Goal: Task Accomplishment & Management: Manage account settings

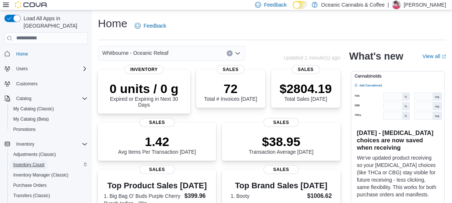
click at [28, 160] on span "Inventory Count" at bounding box center [28, 164] width 31 height 9
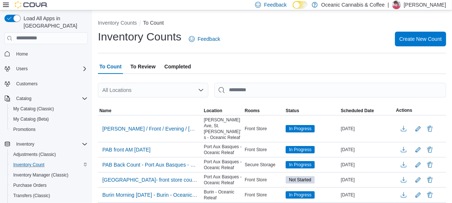
click at [172, 64] on span "Completed" at bounding box center [177, 66] width 26 height 15
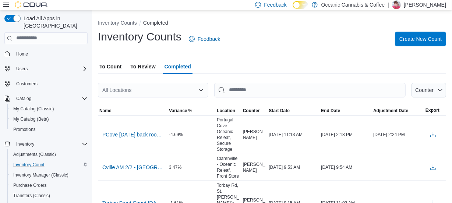
click at [114, 64] on span "To Count" at bounding box center [110, 66] width 22 height 15
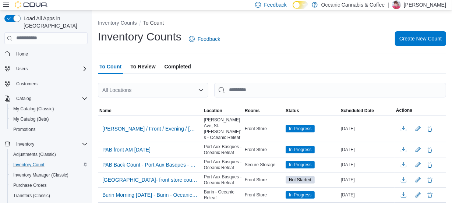
click at [427, 34] on span "Create New Count" at bounding box center [420, 38] width 42 height 15
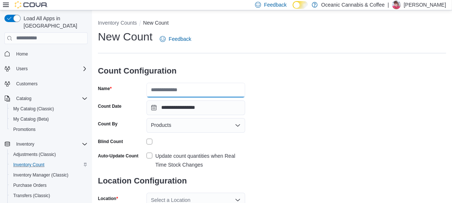
click at [185, 92] on input "Name" at bounding box center [195, 90] width 99 height 15
click at [203, 90] on input "**********" at bounding box center [195, 90] width 99 height 15
type input "**********"
click at [198, 128] on div "Products" at bounding box center [195, 125] width 99 height 15
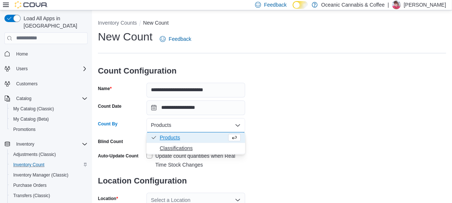
click at [188, 153] on button "Classifications" at bounding box center [195, 148] width 99 height 11
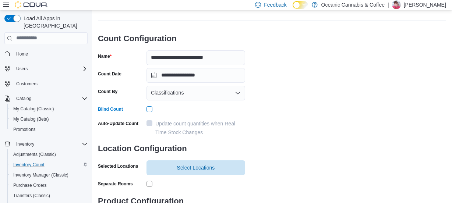
scroll to position [74, 0]
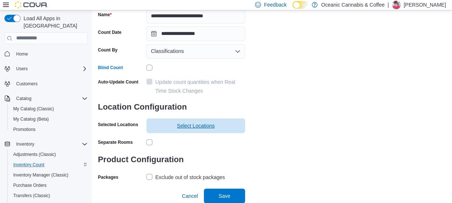
click at [185, 123] on span "Select Locations" at bounding box center [196, 125] width 38 height 7
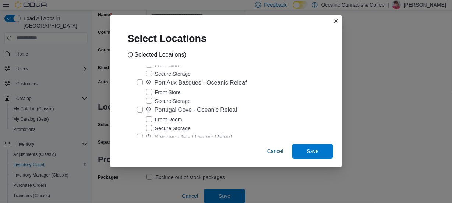
scroll to position [234, 0]
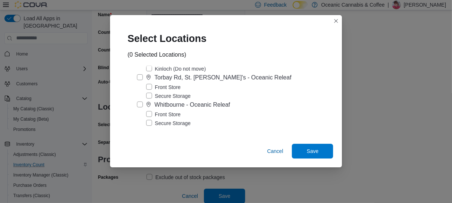
click at [154, 119] on label "Front Store" at bounding box center [163, 114] width 35 height 9
click at [308, 154] on span "Save" at bounding box center [312, 150] width 12 height 7
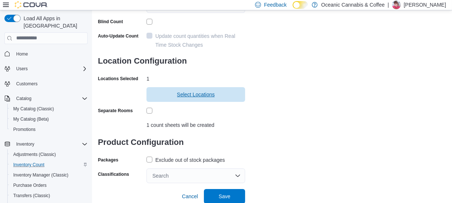
scroll to position [120, 0]
click at [148, 159] on label "Exclude out of stock packages" at bounding box center [185, 159] width 78 height 9
click at [174, 174] on div "Search" at bounding box center [195, 175] width 99 height 15
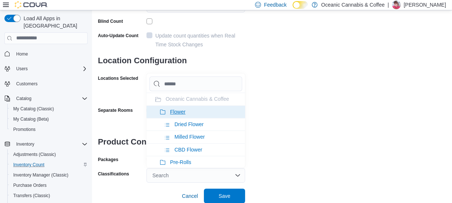
click at [176, 112] on span "Flower" at bounding box center [177, 112] width 15 height 6
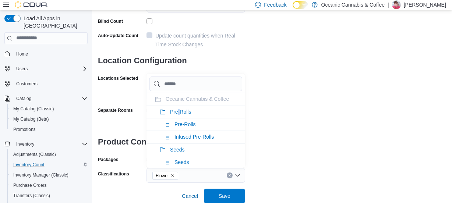
click at [176, 112] on span "Pre-Rolls" at bounding box center [180, 112] width 21 height 6
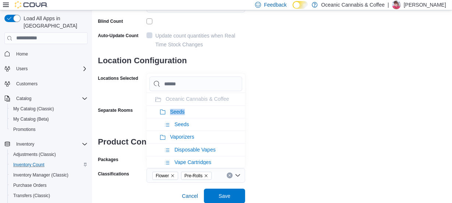
click at [176, 112] on span "Seeds" at bounding box center [177, 112] width 15 height 6
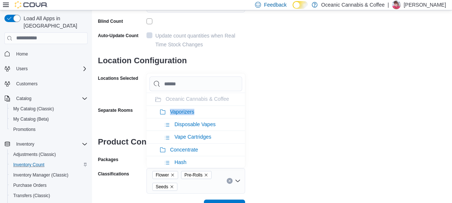
click at [176, 112] on span "Vaporizers" at bounding box center [182, 112] width 24 height 6
click at [176, 147] on span "Concentrate" at bounding box center [184, 150] width 28 height 6
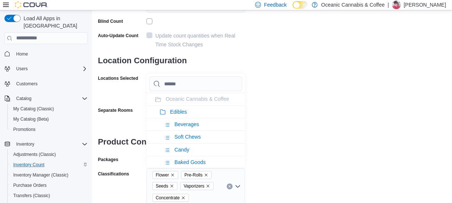
click at [176, 112] on span "Edibles" at bounding box center [178, 112] width 17 height 6
click at [176, 112] on span "Oil & Capsules" at bounding box center [187, 112] width 34 height 6
click at [176, 112] on span "Topicals" at bounding box center [179, 112] width 19 height 6
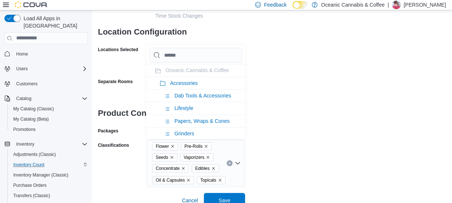
scroll to position [153, 0]
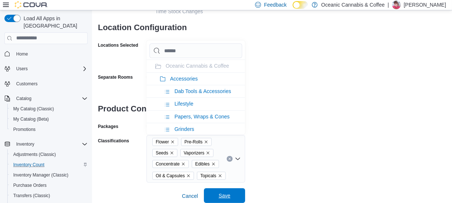
click at [228, 191] on span "Save" at bounding box center [224, 195] width 32 height 15
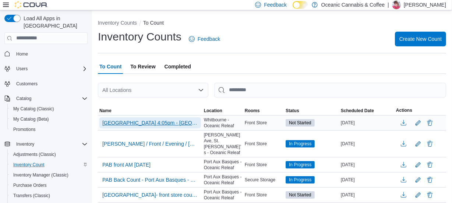
click at [121, 124] on span "[GEOGRAPHIC_DATA] 4:05pm - [GEOGRAPHIC_DATA] - [GEOGRAPHIC_DATA] Releaf" at bounding box center [150, 122] width 96 height 7
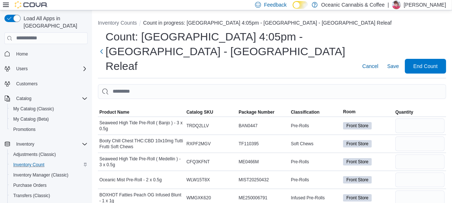
click at [5, 3] on icon at bounding box center [6, 5] width 6 height 4
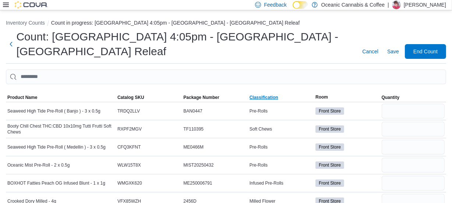
click at [261, 96] on span "Classification" at bounding box center [263, 98] width 29 height 6
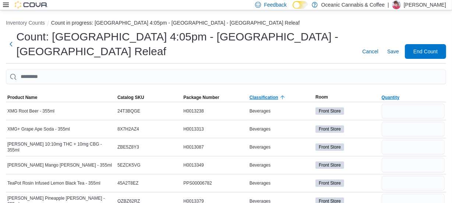
scroll to position [33, 0]
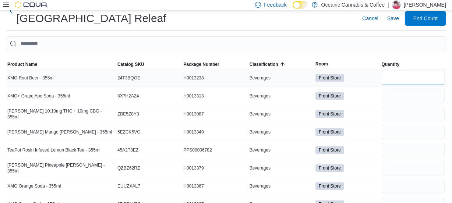
click at [397, 76] on input "number" at bounding box center [412, 78] width 63 height 15
type input "**"
type input "*"
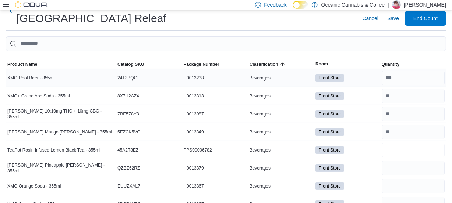
type input "*"
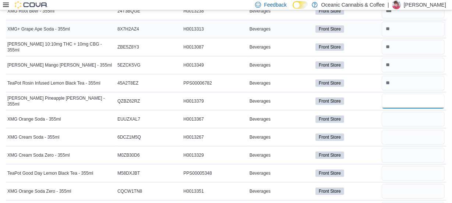
scroll to position [167, 0]
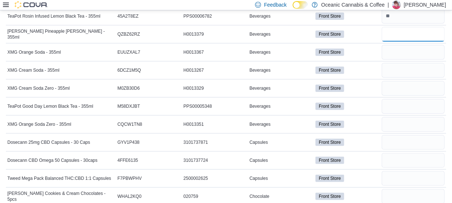
type input "**"
type input "*"
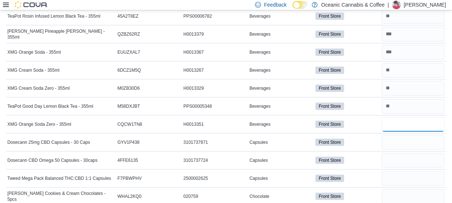
type input "*"
type input "**"
type input "*"
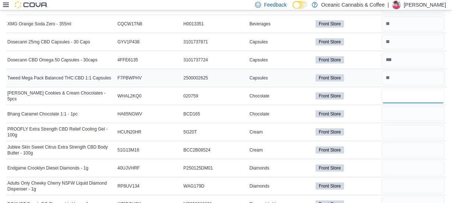
scroll to position [301, 0]
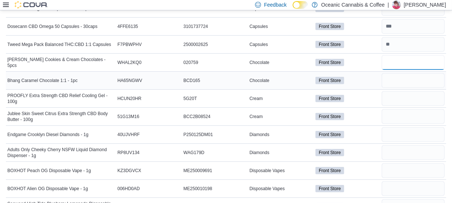
type input "*"
type input "**"
type input "*"
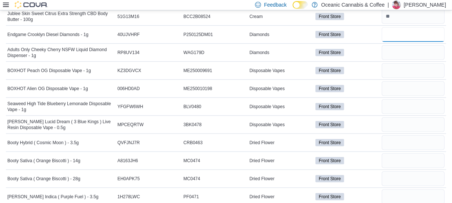
scroll to position [401, 0]
type input "*"
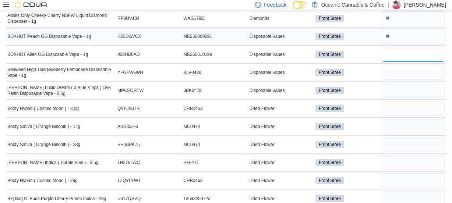
scroll to position [468, 0]
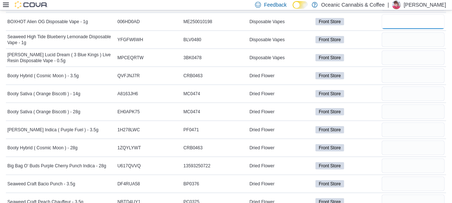
type input "**"
type input "*"
type input "**"
type input "*"
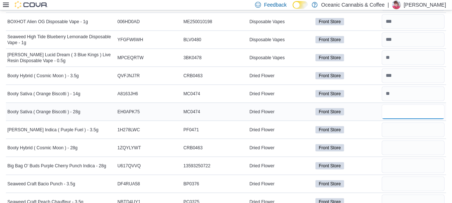
click at [413, 111] on input "number" at bounding box center [412, 111] width 63 height 15
type input "*"
click at [413, 111] on input "number" at bounding box center [412, 111] width 63 height 15
type input "**"
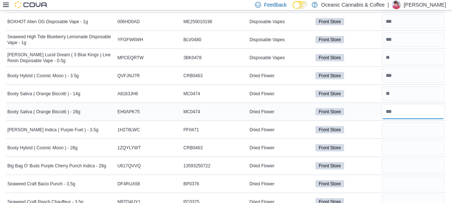
click at [415, 104] on input "number" at bounding box center [412, 111] width 63 height 15
click at [402, 111] on input "number" at bounding box center [412, 111] width 63 height 15
type input "*"
click at [397, 144] on input "number" at bounding box center [412, 148] width 63 height 15
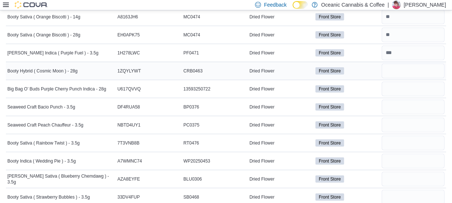
scroll to position [568, 0]
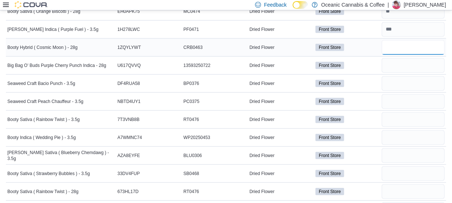
click at [394, 48] on input "number" at bounding box center [412, 47] width 63 height 15
type input "*"
type input "**"
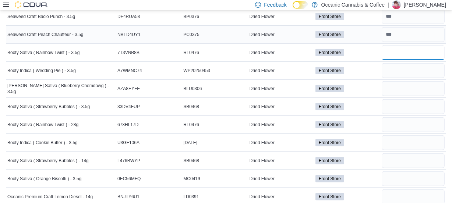
scroll to position [669, 0]
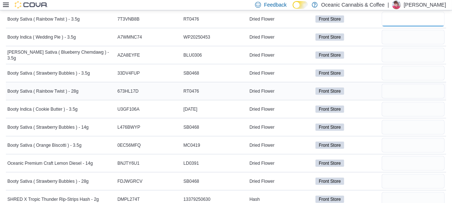
type input "**"
type input "*"
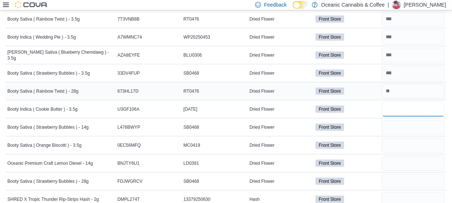
type input "**"
click at [395, 123] on input "number" at bounding box center [412, 127] width 63 height 15
type input "*"
type input "**"
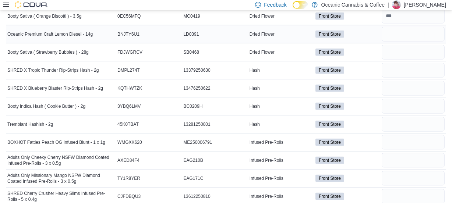
scroll to position [802, 0]
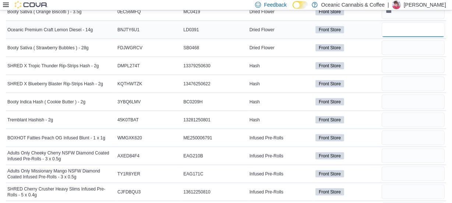
click at [406, 24] on input "number" at bounding box center [412, 29] width 63 height 15
type input "*"
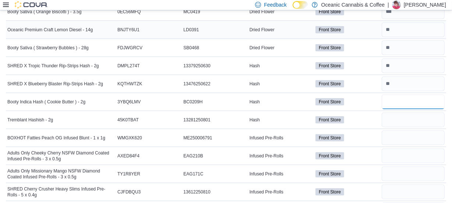
type input "**"
type input "*"
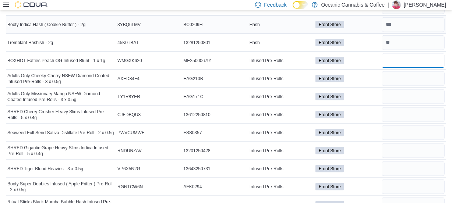
scroll to position [903, 0]
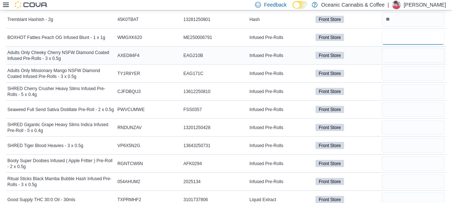
type input "*"
type input "**"
type input "*"
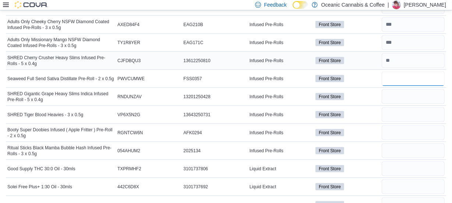
scroll to position [970, 0]
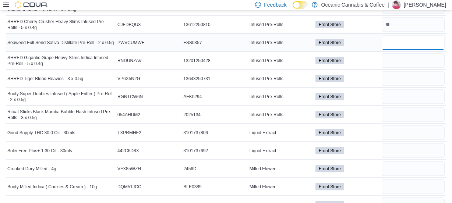
type input "**"
type input "*"
type input "**"
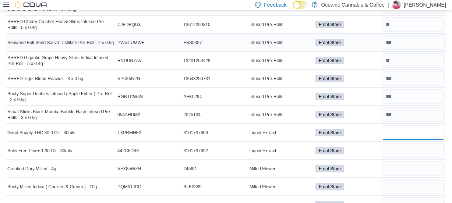
type input "**"
type input "*"
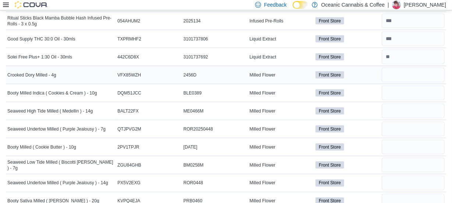
scroll to position [1104, 0]
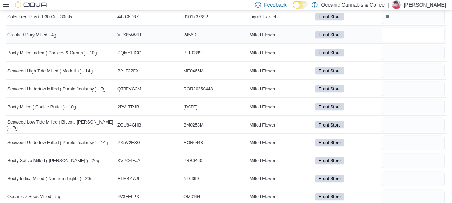
click at [392, 32] on input "number" at bounding box center [412, 35] width 63 height 15
type input "**"
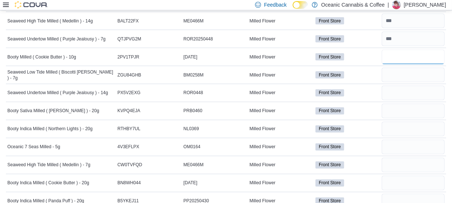
scroll to position [1170, 0]
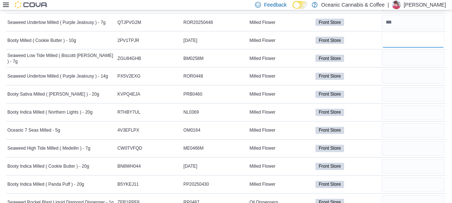
type input "**"
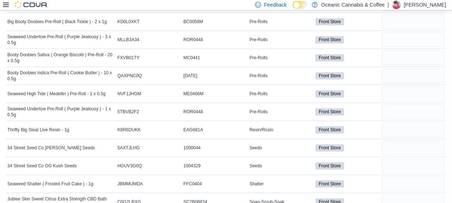
scroll to position [1973, 0]
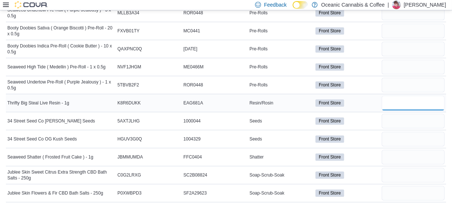
click at [391, 98] on input "number" at bounding box center [412, 103] width 63 height 15
type input "**"
type input "*"
type input "**"
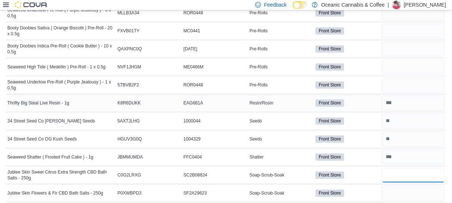
type input "*"
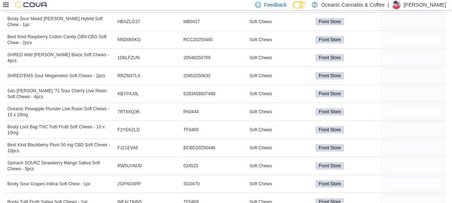
scroll to position [2384, 0]
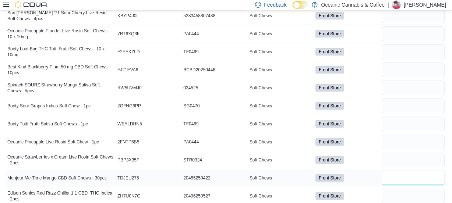
click at [396, 175] on input "number" at bounding box center [412, 178] width 63 height 15
type input "*"
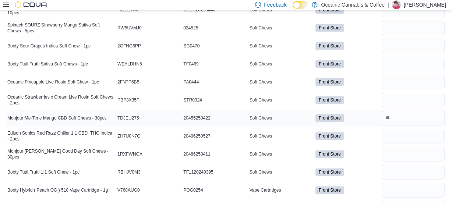
scroll to position [2451, 0]
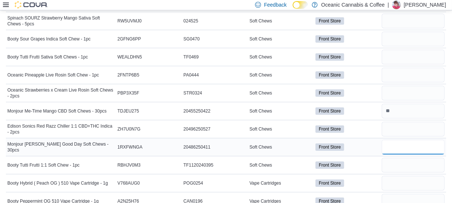
click at [391, 145] on input "number" at bounding box center [412, 147] width 63 height 15
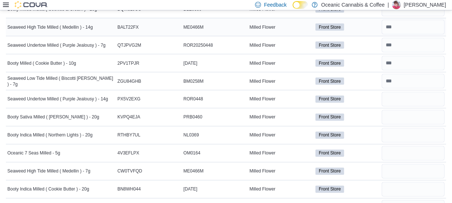
scroll to position [1181, 0]
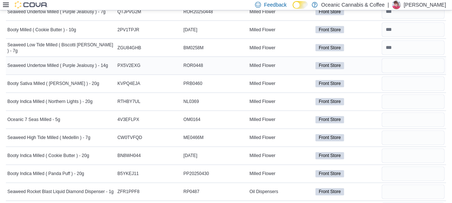
type input "*"
click at [410, 66] on input "number" at bounding box center [412, 65] width 63 height 15
type input "*"
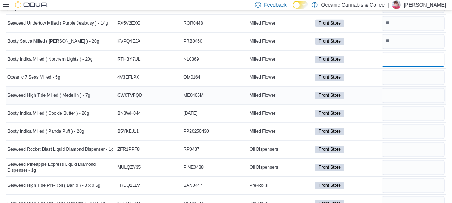
scroll to position [1247, 0]
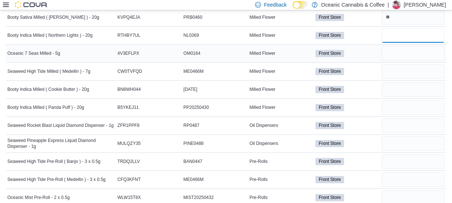
type input "**"
click at [400, 53] on input "number" at bounding box center [412, 53] width 63 height 15
type input "**"
type input "*"
click at [395, 124] on input "number" at bounding box center [412, 125] width 63 height 15
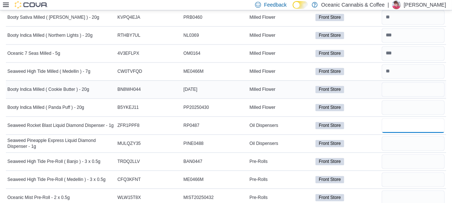
type input "**"
click at [405, 86] on input "number" at bounding box center [412, 89] width 63 height 15
type input "**"
type input "*"
click at [399, 137] on input "number" at bounding box center [412, 143] width 63 height 15
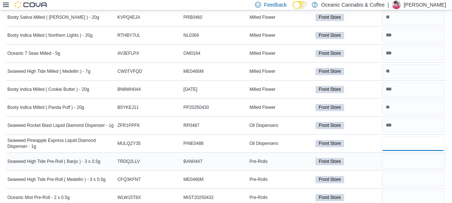
type input "**"
click at [399, 160] on input "number" at bounding box center [412, 161] width 63 height 15
type input "**"
type input "*"
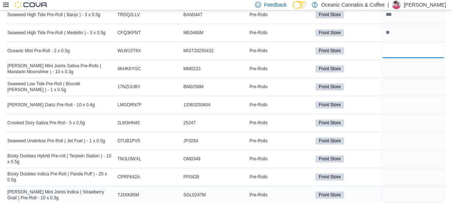
scroll to position [1415, 0]
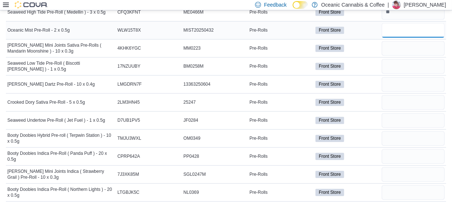
type input "**"
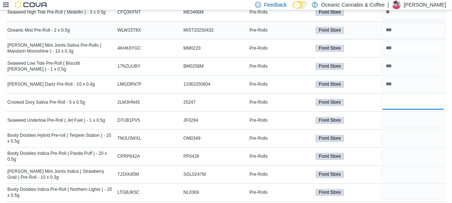
type input "**"
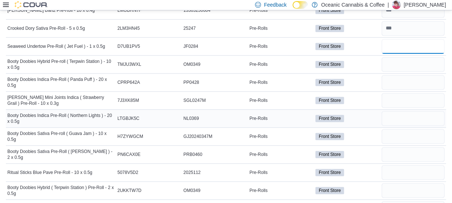
scroll to position [1482, 0]
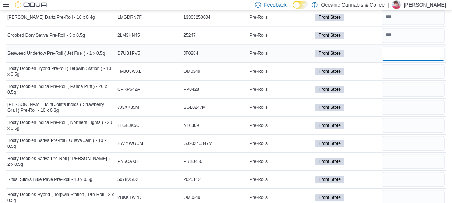
type input "**"
click at [387, 104] on input "number" at bounding box center [412, 107] width 63 height 15
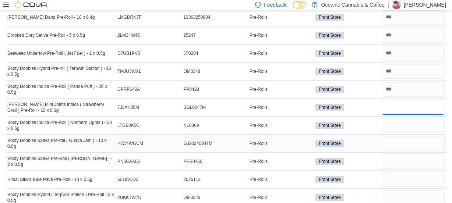
type input "*"
click at [401, 134] on td at bounding box center [413, 143] width 66 height 18
click at [402, 118] on input "number" at bounding box center [412, 125] width 63 height 15
type input "*"
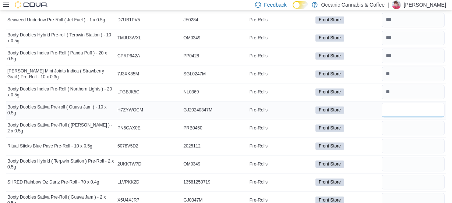
click at [397, 110] on input "number" at bounding box center [412, 110] width 63 height 15
type input "**"
click at [399, 127] on input "number" at bounding box center [412, 128] width 63 height 15
type input "**"
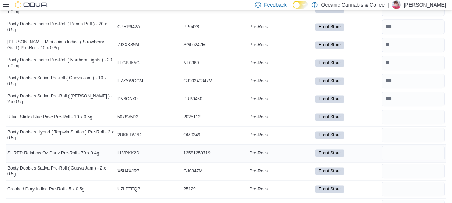
scroll to position [1549, 0]
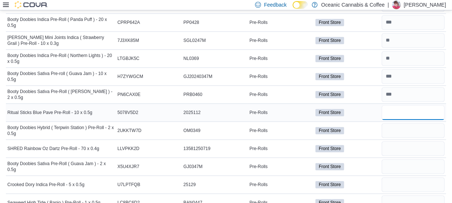
click at [397, 112] on input "number" at bounding box center [412, 112] width 63 height 15
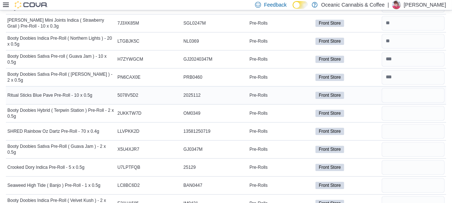
scroll to position [1582, 0]
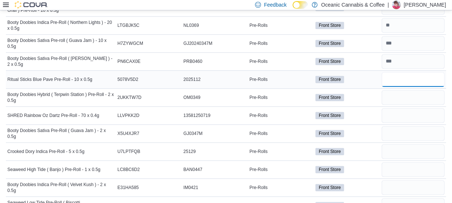
click at [401, 75] on input "number" at bounding box center [412, 79] width 63 height 15
type input "**"
click at [405, 96] on input "number" at bounding box center [412, 97] width 63 height 15
type input "**"
click at [403, 115] on input "number" at bounding box center [412, 115] width 63 height 15
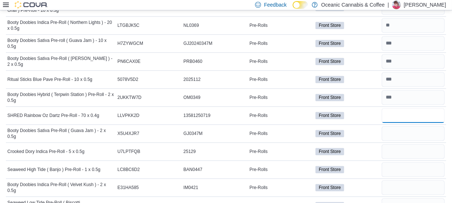
type input "*"
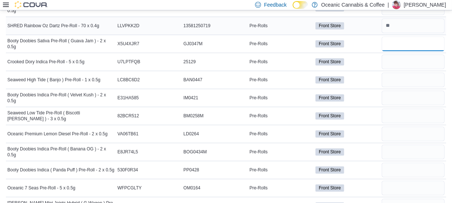
scroll to position [1682, 0]
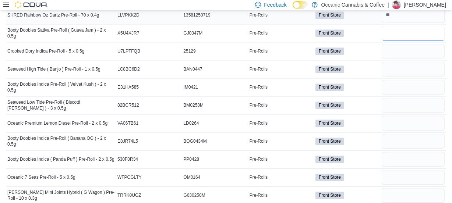
type input "**"
click at [389, 86] on input "number" at bounding box center [412, 87] width 63 height 15
click at [395, 106] on input "number" at bounding box center [412, 105] width 63 height 15
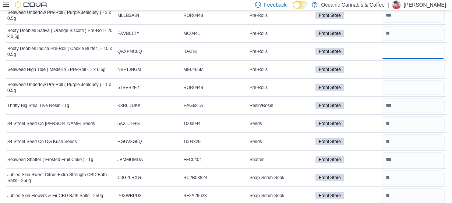
scroll to position [1983, 0]
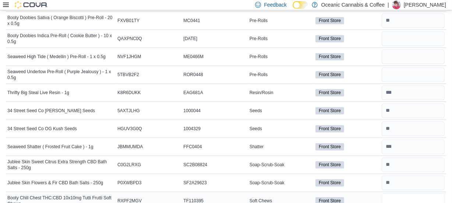
click at [401, 193] on input "number" at bounding box center [412, 200] width 63 height 15
click at [397, 31] on input "number" at bounding box center [412, 38] width 63 height 15
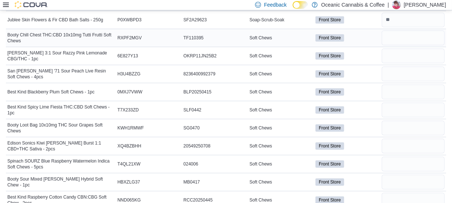
scroll to position [2150, 0]
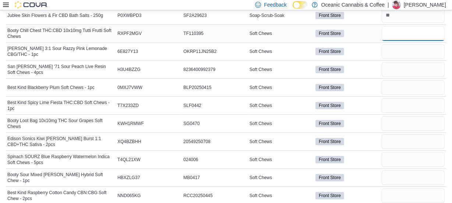
click at [395, 27] on input "number" at bounding box center [412, 33] width 63 height 15
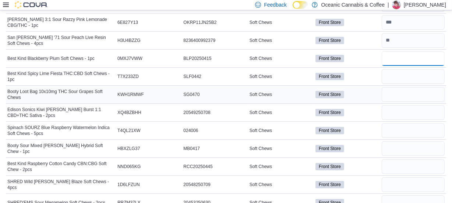
scroll to position [2184, 0]
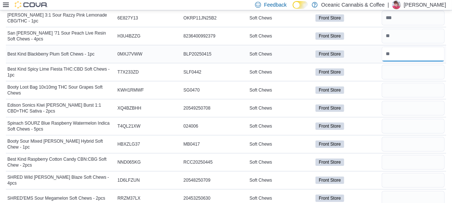
click at [395, 52] on input "number" at bounding box center [412, 54] width 63 height 15
click at [390, 102] on input "number" at bounding box center [412, 108] width 63 height 15
click at [394, 83] on input "number" at bounding box center [412, 90] width 63 height 15
click at [404, 123] on input "number" at bounding box center [412, 126] width 63 height 15
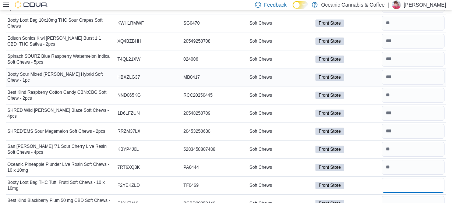
scroll to position [2351, 0]
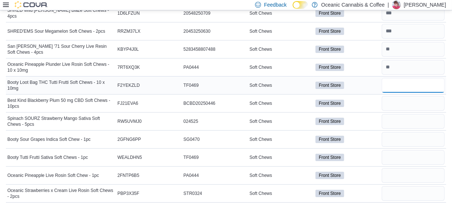
click at [391, 80] on input "number" at bounding box center [412, 85] width 63 height 15
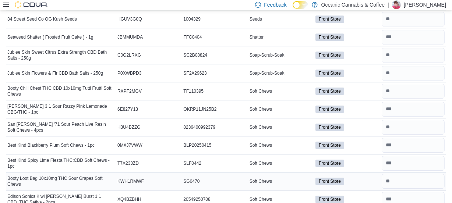
scroll to position [2084, 0]
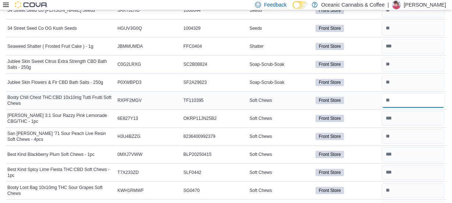
click at [393, 97] on input "number" at bounding box center [412, 100] width 63 height 15
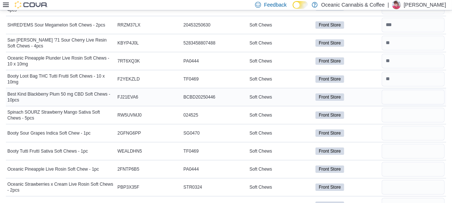
scroll to position [2351, 0]
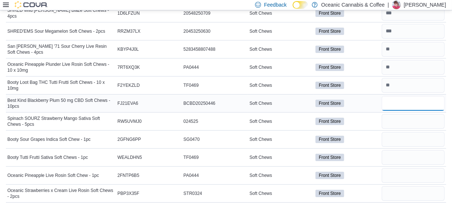
click at [394, 96] on input "number" at bounding box center [412, 103] width 63 height 15
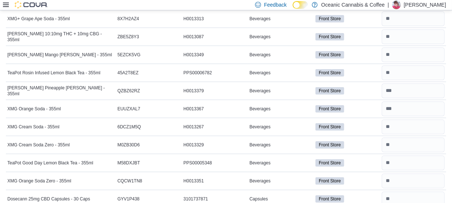
scroll to position [0, 0]
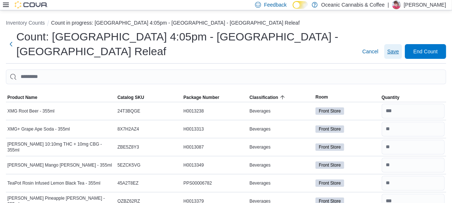
click at [398, 49] on span "Save" at bounding box center [393, 51] width 12 height 7
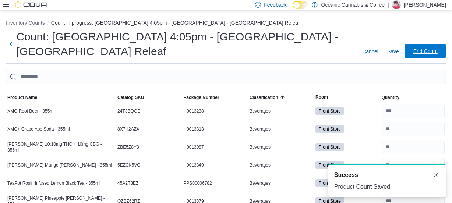
click at [433, 51] on span "End Count" at bounding box center [425, 50] width 24 height 7
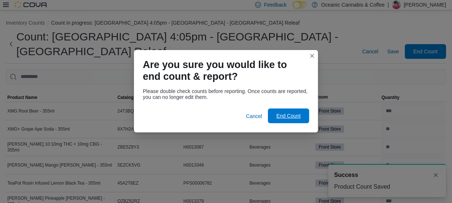
click at [284, 121] on span "End Count" at bounding box center [288, 116] width 32 height 15
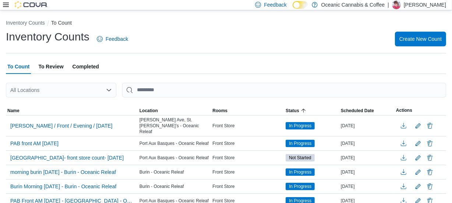
click at [55, 66] on span "To Review" at bounding box center [50, 66] width 25 height 15
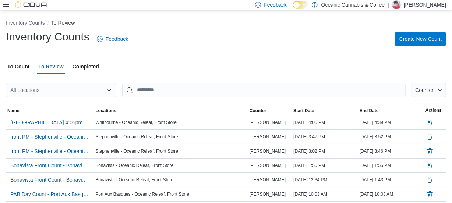
click at [58, 88] on div "All Locations" at bounding box center [61, 90] width 110 height 15
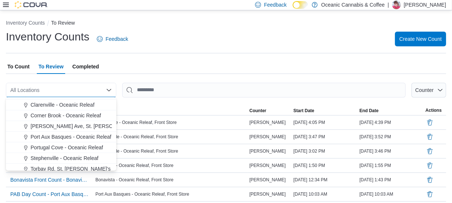
scroll to position [44, 0]
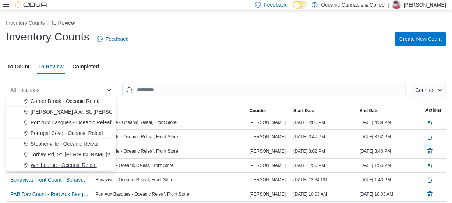
click at [48, 164] on span "Whitbourne - Oceanic Releaf" at bounding box center [64, 164] width 66 height 7
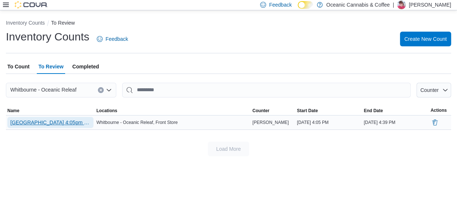
click at [46, 121] on span "[GEOGRAPHIC_DATA] 4:05pm - [GEOGRAPHIC_DATA] - [GEOGRAPHIC_DATA] Releaf" at bounding box center [50, 122] width 80 height 7
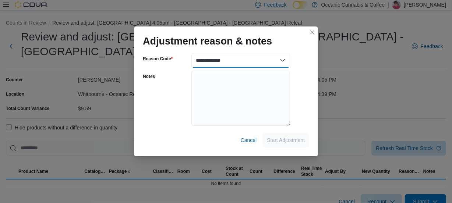
click at [280, 57] on select "**********" at bounding box center [240, 60] width 99 height 15
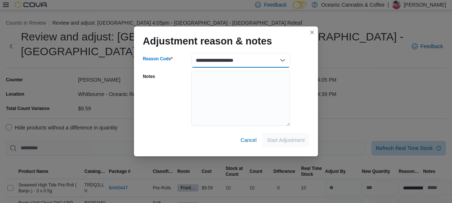
click at [191, 53] on select "**********" at bounding box center [240, 60] width 99 height 15
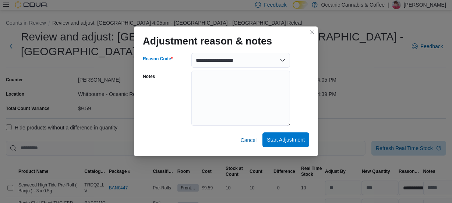
click at [277, 136] on span "Start Adjustment" at bounding box center [286, 139] width 38 height 15
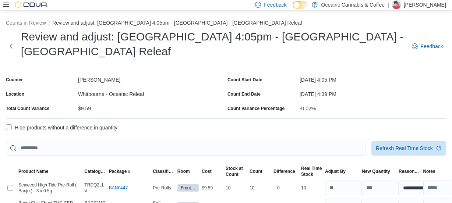
click at [8, 124] on label "Hide products without a difference in quantity" at bounding box center [61, 127] width 111 height 9
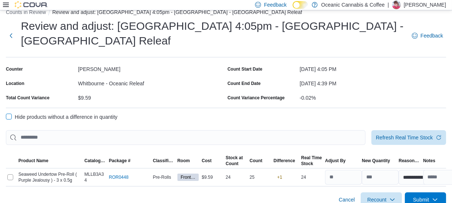
scroll to position [20, 0]
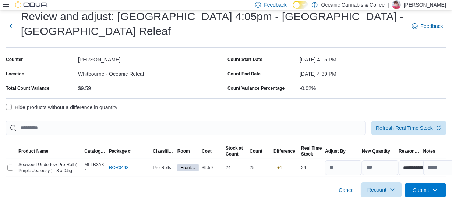
click at [377, 187] on span "Recount" at bounding box center [376, 189] width 19 height 7
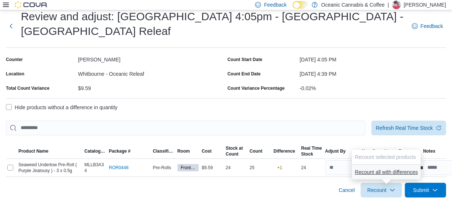
click at [386, 173] on span "Recount all with differences" at bounding box center [386, 171] width 63 height 7
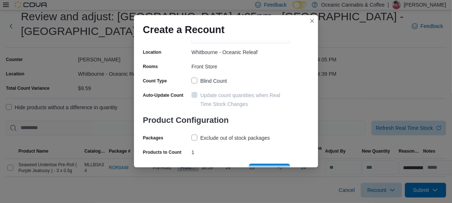
scroll to position [65, 0]
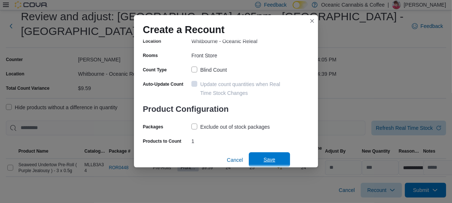
click at [269, 163] on span "Save" at bounding box center [269, 159] width 32 height 15
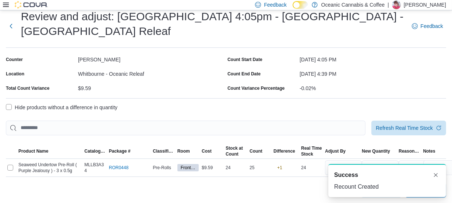
scroll to position [0, 0]
click at [449, 189] on div "A new notification appears Success Recount Created" at bounding box center [378, 180] width 147 height 45
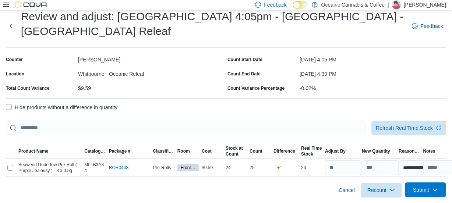
click at [429, 188] on span "Submit" at bounding box center [421, 189] width 16 height 7
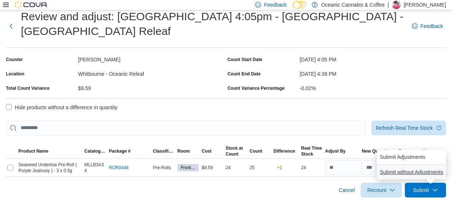
click at [408, 172] on span "Submit without Adjustments" at bounding box center [411, 171] width 63 height 7
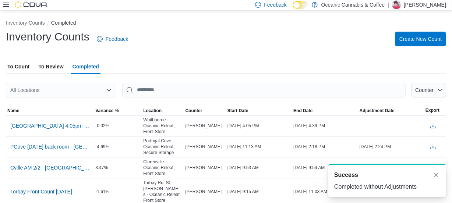
click at [17, 66] on span "To Count" at bounding box center [18, 66] width 22 height 15
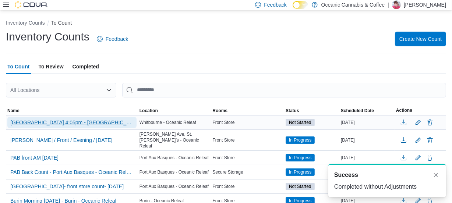
click at [59, 119] on span "[GEOGRAPHIC_DATA] 4:05pm - [GEOGRAPHIC_DATA] - [GEOGRAPHIC_DATA] Releaf - Recou…" at bounding box center [71, 122] width 123 height 7
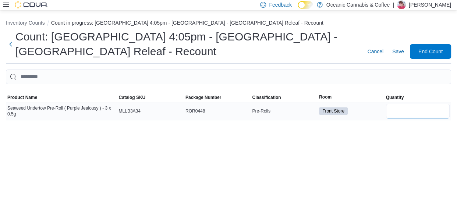
click at [413, 110] on input "number" at bounding box center [418, 111] width 64 height 15
click at [404, 51] on span "Save" at bounding box center [398, 51] width 12 height 7
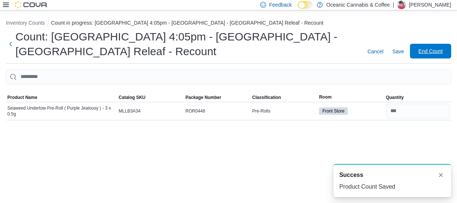
click at [425, 50] on span "End Count" at bounding box center [430, 50] width 24 height 7
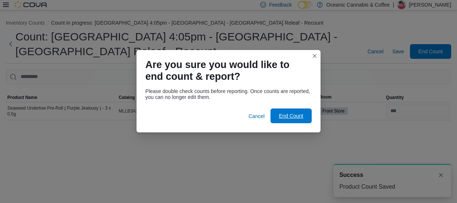
click at [287, 113] on span "End Count" at bounding box center [291, 115] width 24 height 7
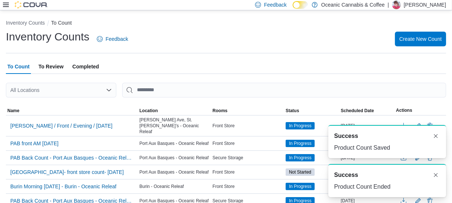
click at [49, 65] on span "To Review" at bounding box center [50, 66] width 25 height 15
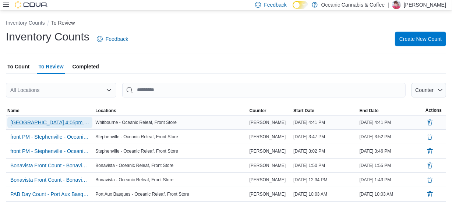
click at [62, 120] on span "[GEOGRAPHIC_DATA] 4:05pm - [GEOGRAPHIC_DATA] - [GEOGRAPHIC_DATA] Releaf - Recou…" at bounding box center [49, 122] width 79 height 7
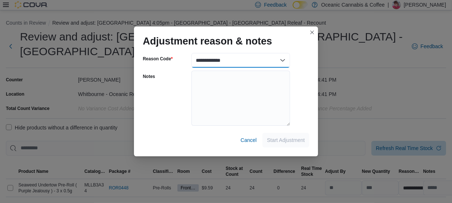
click at [261, 55] on select "**********" at bounding box center [240, 60] width 99 height 15
click at [191, 53] on select "**********" at bounding box center [240, 60] width 99 height 15
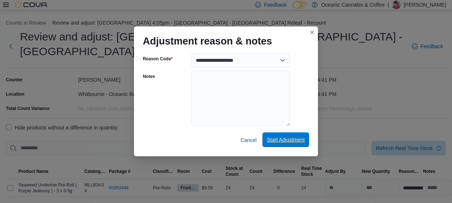
click at [291, 143] on span "Start Adjustment" at bounding box center [286, 139] width 38 height 15
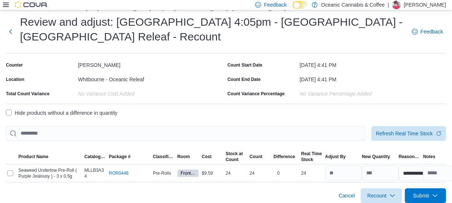
scroll to position [20, 0]
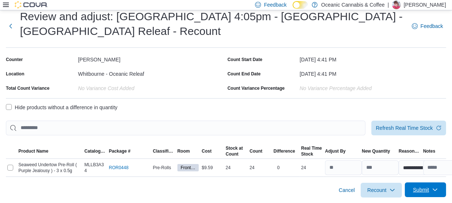
click at [438, 189] on icon "button" at bounding box center [435, 190] width 6 height 6
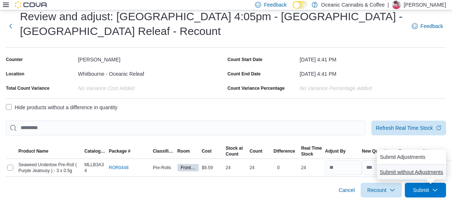
click at [432, 173] on span "Submit without Adjustments" at bounding box center [411, 171] width 63 height 7
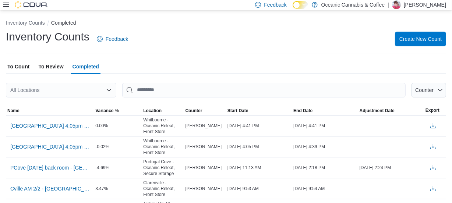
click at [7, 2] on icon at bounding box center [6, 5] width 6 height 6
